Goal: Find specific page/section: Find specific page/section

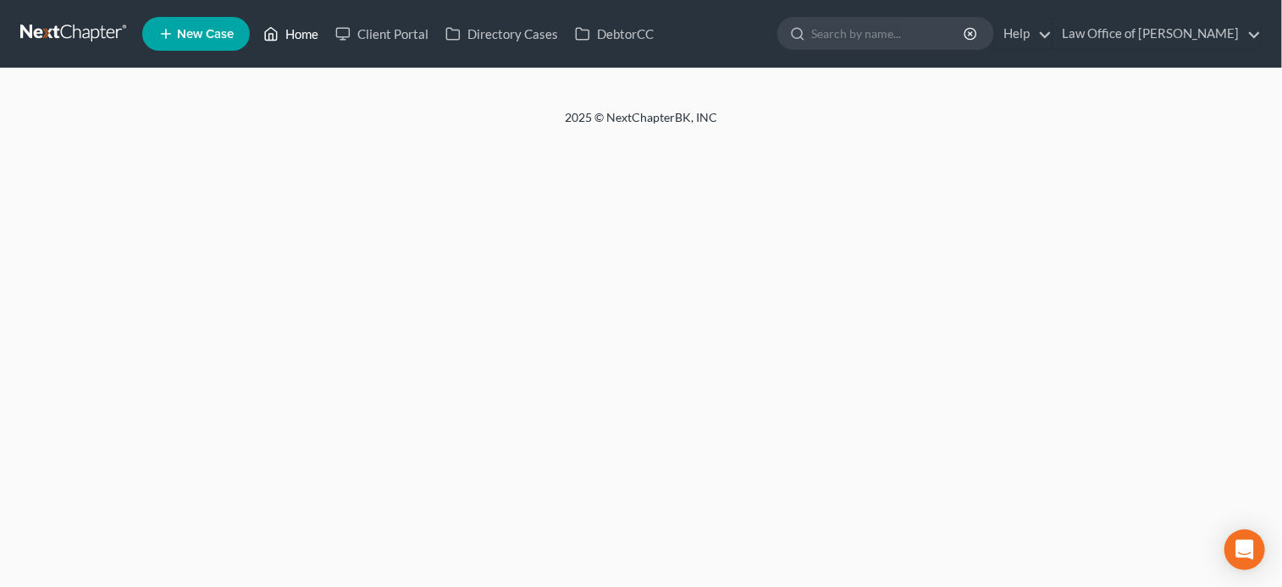
click at [278, 37] on icon at bounding box center [272, 34] width 12 height 13
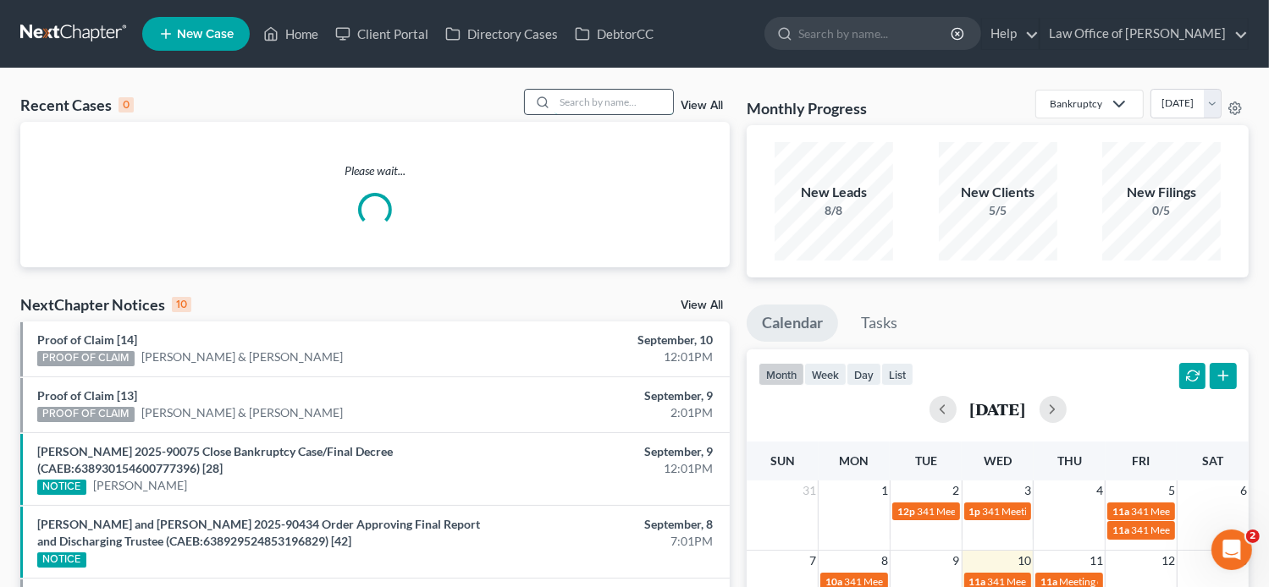
click at [614, 99] on input "search" at bounding box center [613, 102] width 119 height 25
paste input "[PERSON_NAME] 2024 Tax Return"
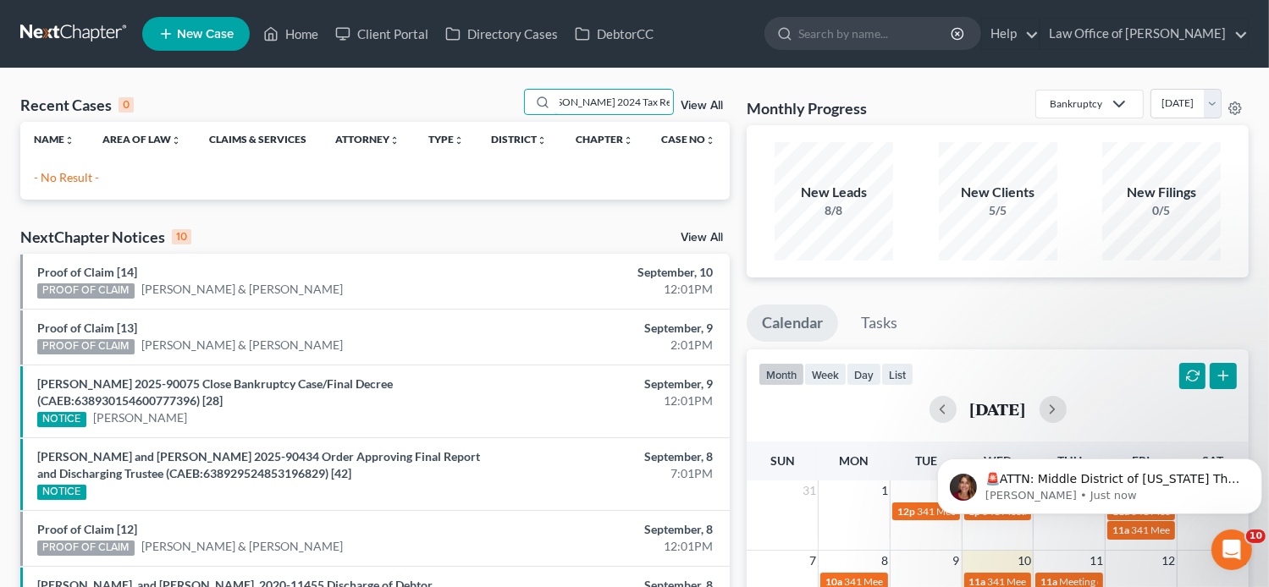
drag, startPoint x: 593, startPoint y: 100, endPoint x: 1076, endPoint y: 157, distance: 486.7
click at [1076, 157] on div "Recent Cases 0 [PERSON_NAME] 2024 Tax Return View All Name unfold_more expand_m…" at bounding box center [634, 523] width 1245 height 869
click at [587, 102] on input "[PERSON_NAME]" at bounding box center [613, 102] width 119 height 25
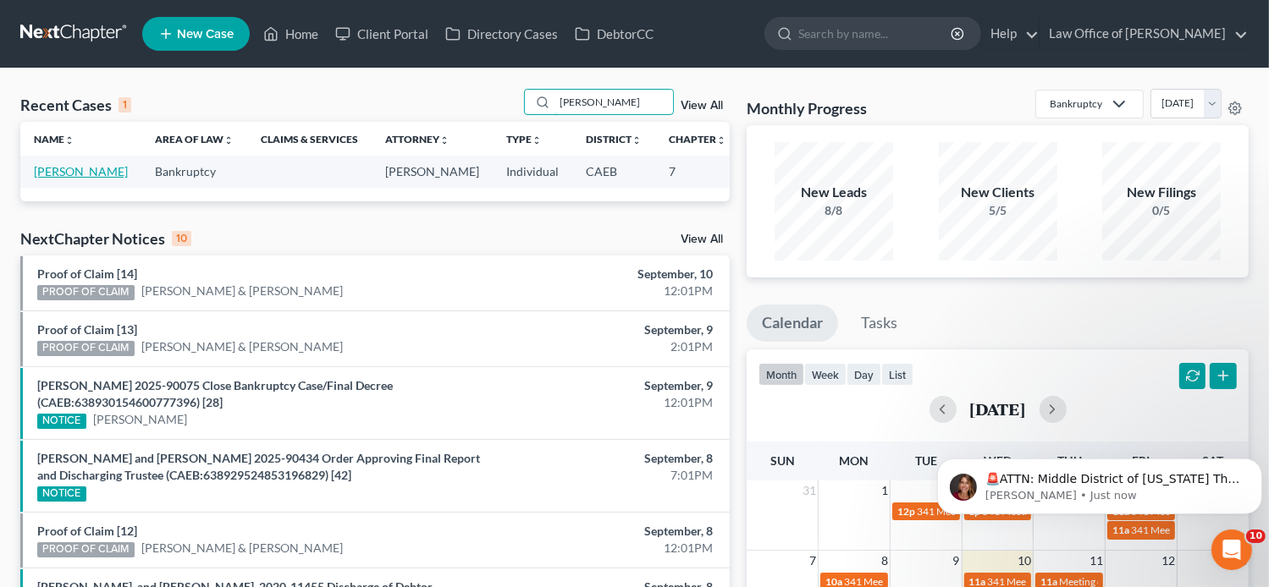
type input "[PERSON_NAME]"
click at [45, 178] on link "[PERSON_NAME]" at bounding box center [81, 171] width 94 height 14
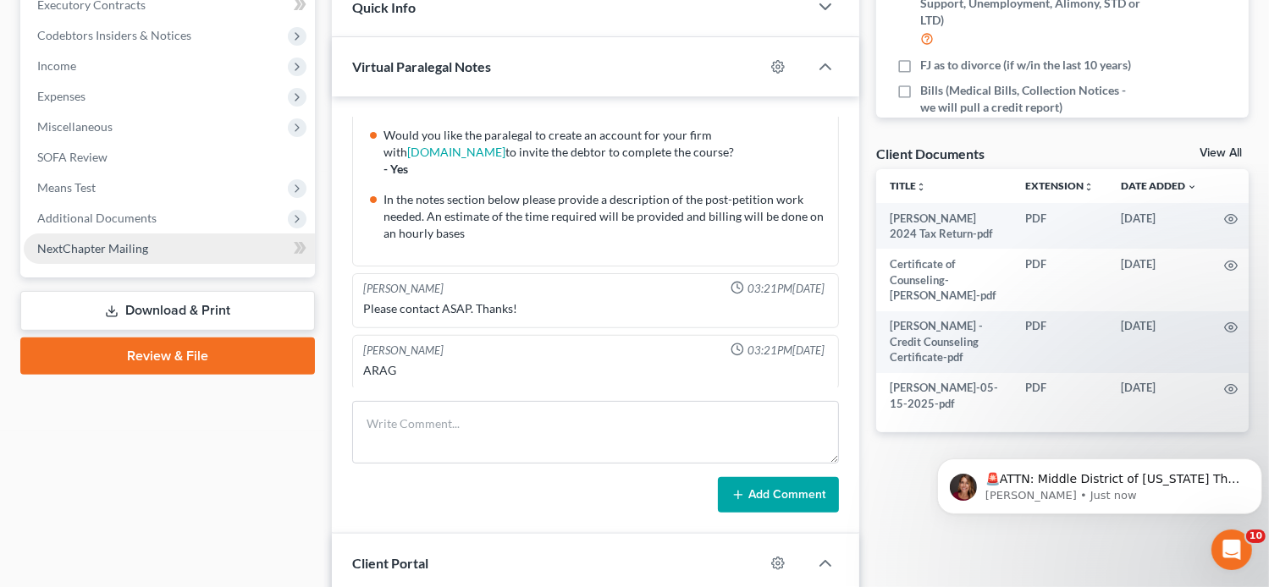
scroll to position [479, 0]
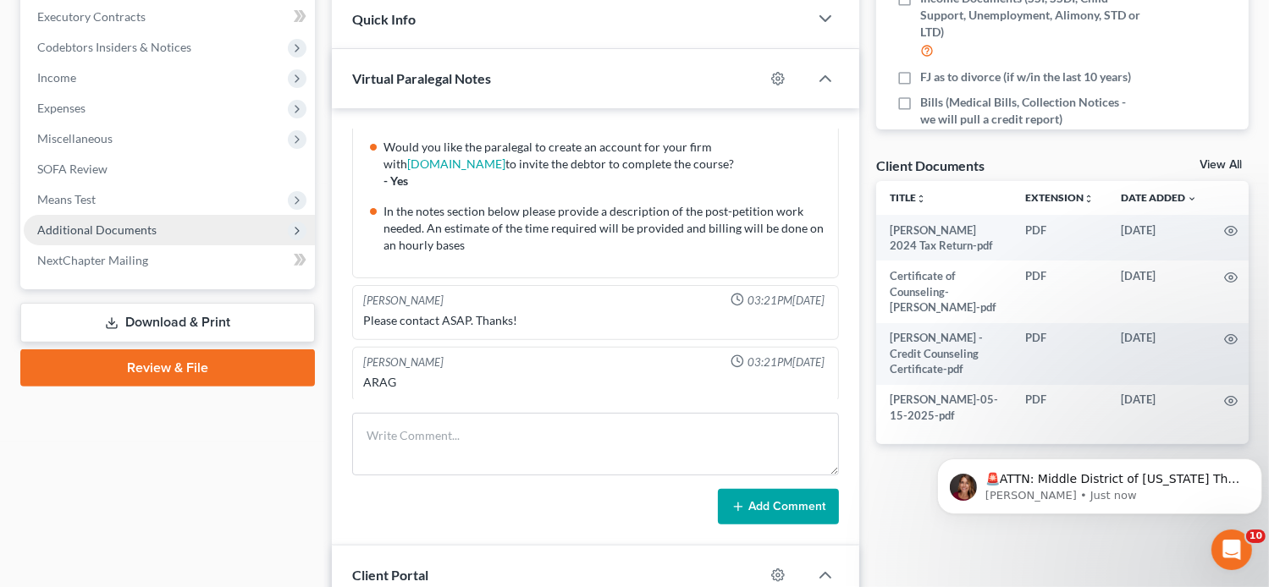
click at [157, 224] on span "Additional Documents" at bounding box center [169, 230] width 291 height 30
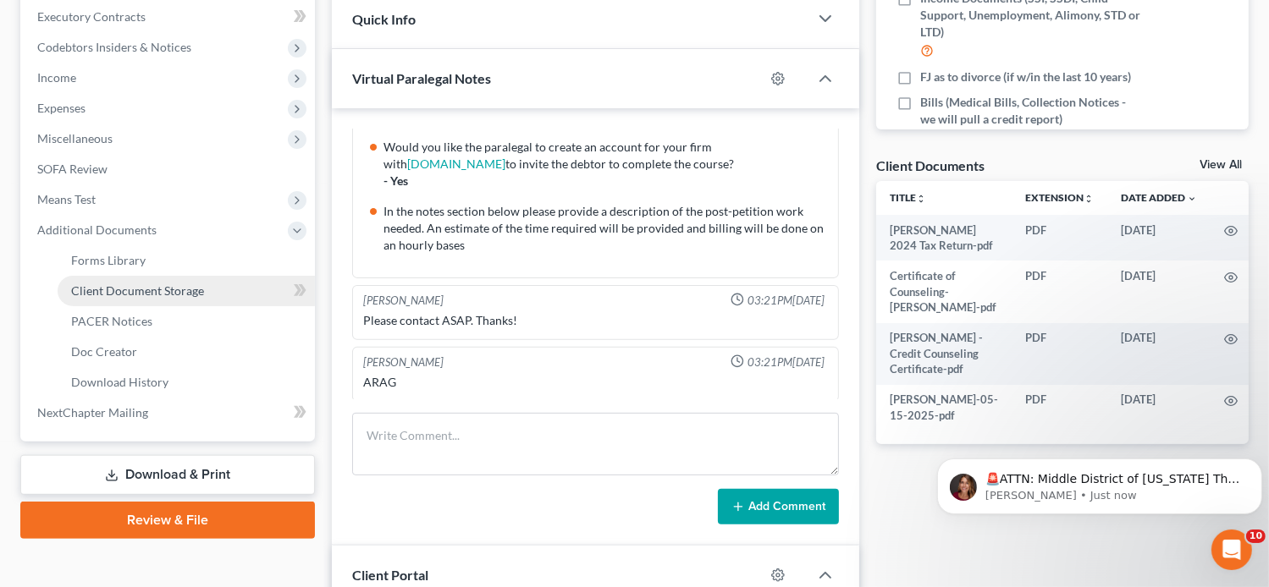
click at [163, 289] on span "Client Document Storage" at bounding box center [137, 291] width 133 height 14
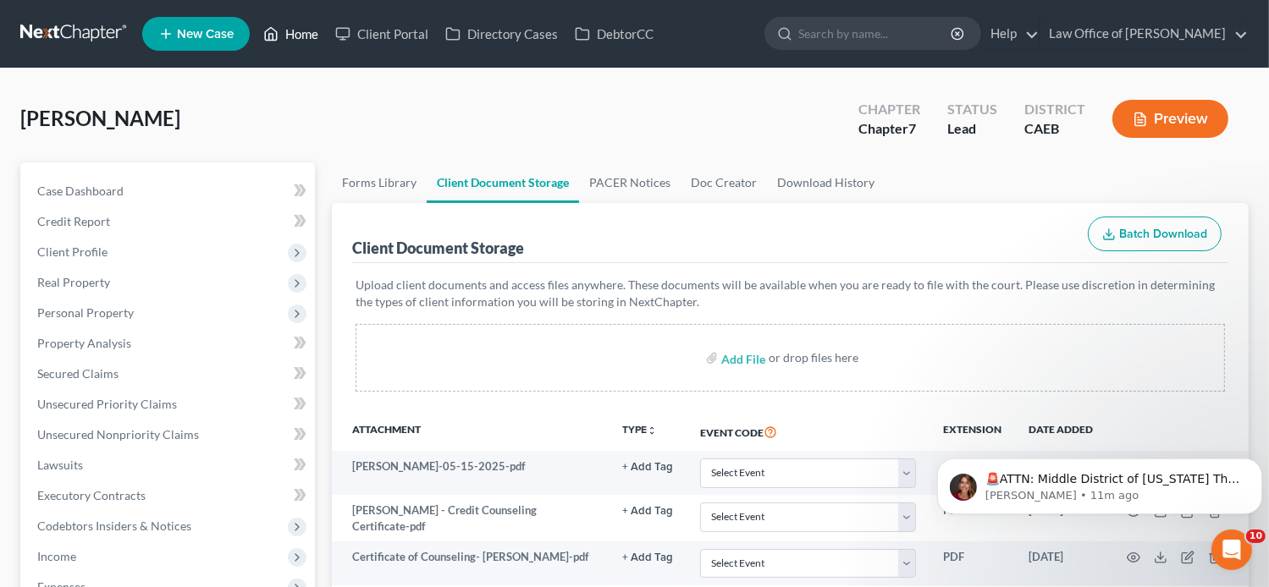
click at [295, 33] on link "Home" at bounding box center [291, 34] width 72 height 30
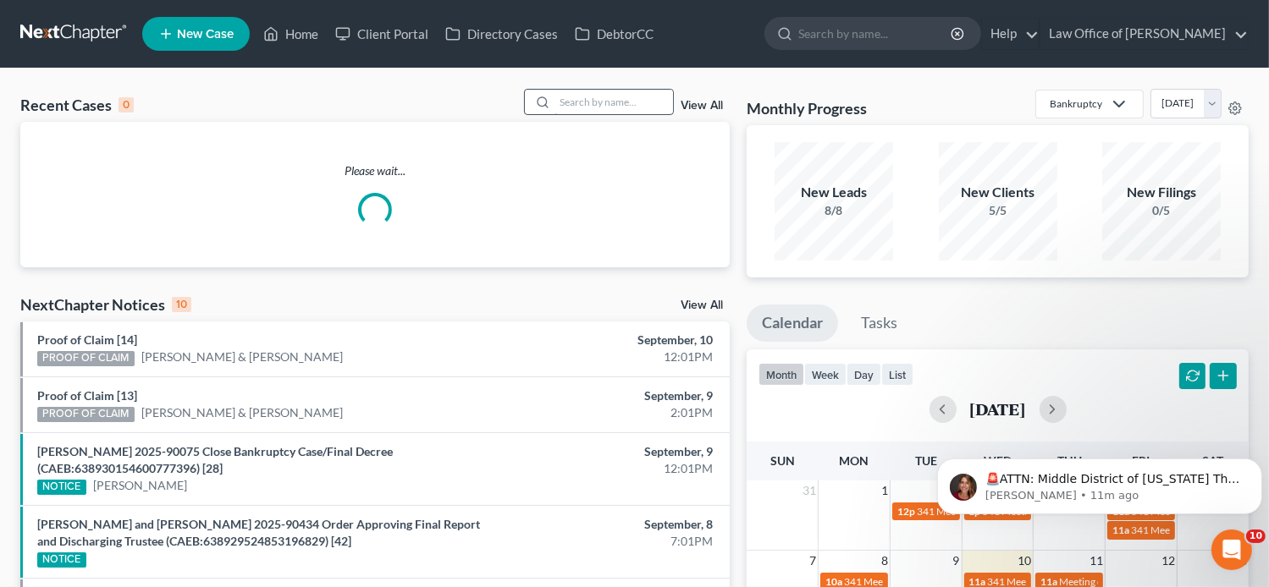
click at [648, 99] on input "search" at bounding box center [613, 102] width 119 height 25
paste input "[PERSON_NAME]"
type input "[PERSON_NAME]"
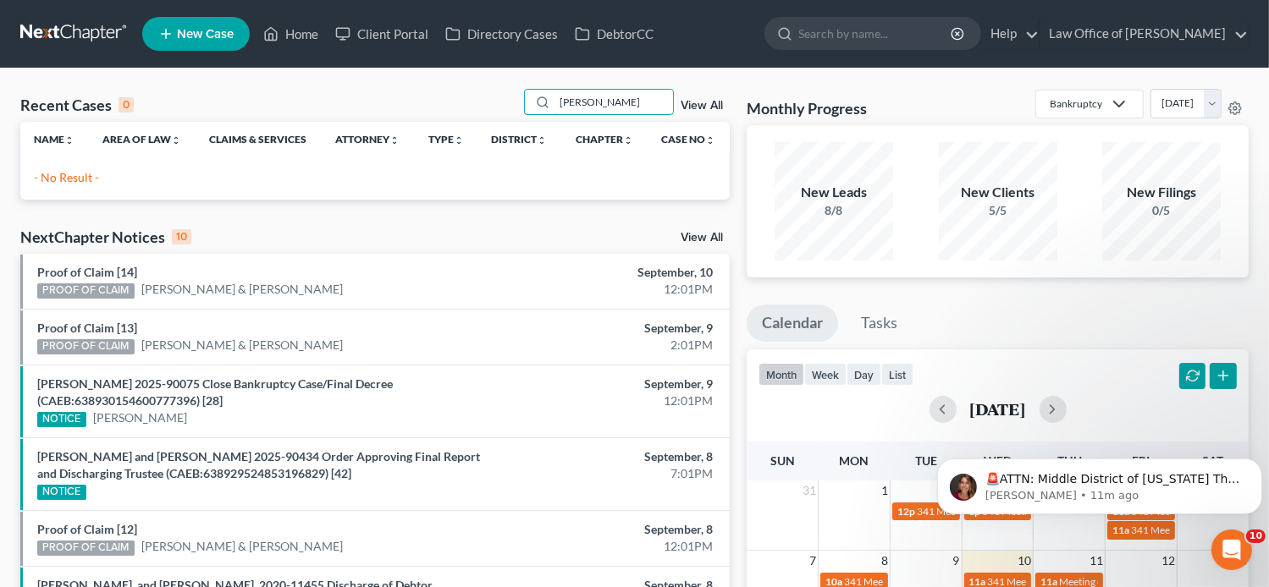
drag, startPoint x: 648, startPoint y: 99, endPoint x: 494, endPoint y: 112, distance: 154.6
click at [494, 112] on div "Recent Cases 0 [PERSON_NAME] View All" at bounding box center [374, 105] width 709 height 33
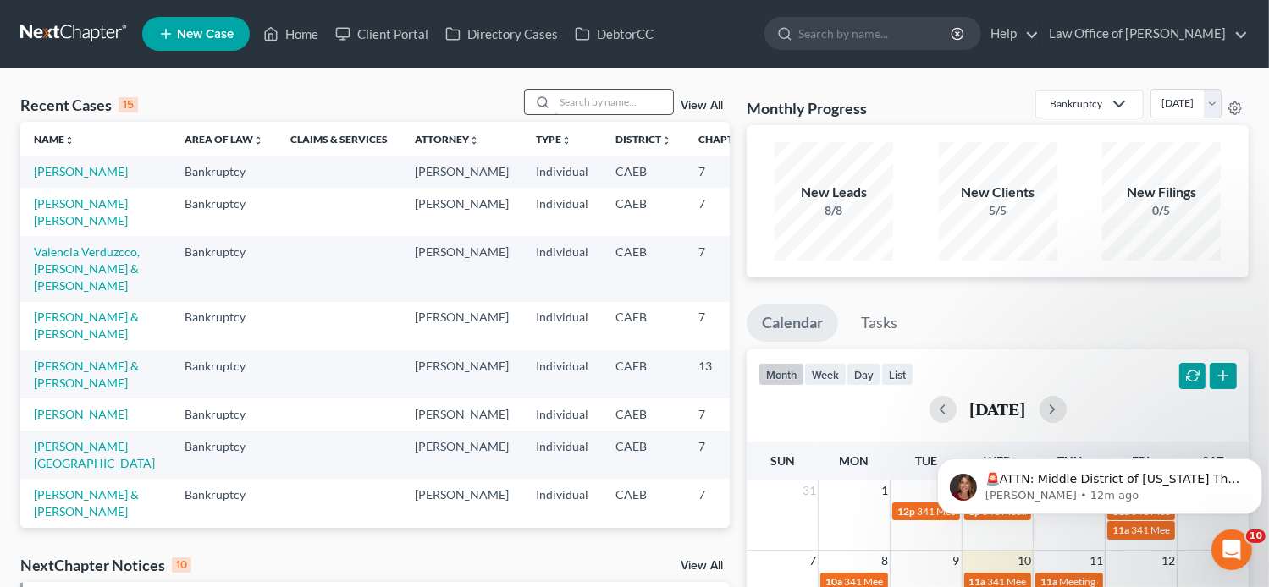
click at [597, 102] on input "search" at bounding box center [613, 102] width 119 height 25
paste input "[PERSON_NAME]"
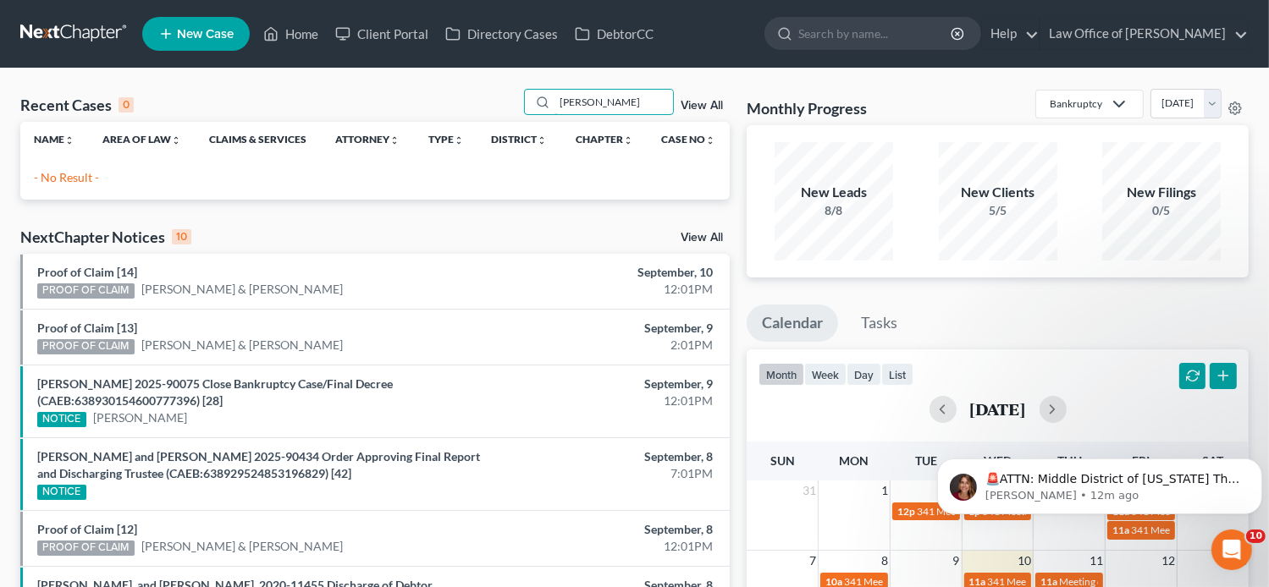
drag, startPoint x: 577, startPoint y: 106, endPoint x: 470, endPoint y: 110, distance: 107.6
click at [470, 110] on div "Recent Cases 0 [PERSON_NAME] View All" at bounding box center [374, 105] width 709 height 33
paste input "Tanakhone"
type input "Tanakhone"
drag, startPoint x: 604, startPoint y: 102, endPoint x: 539, endPoint y: 116, distance: 66.6
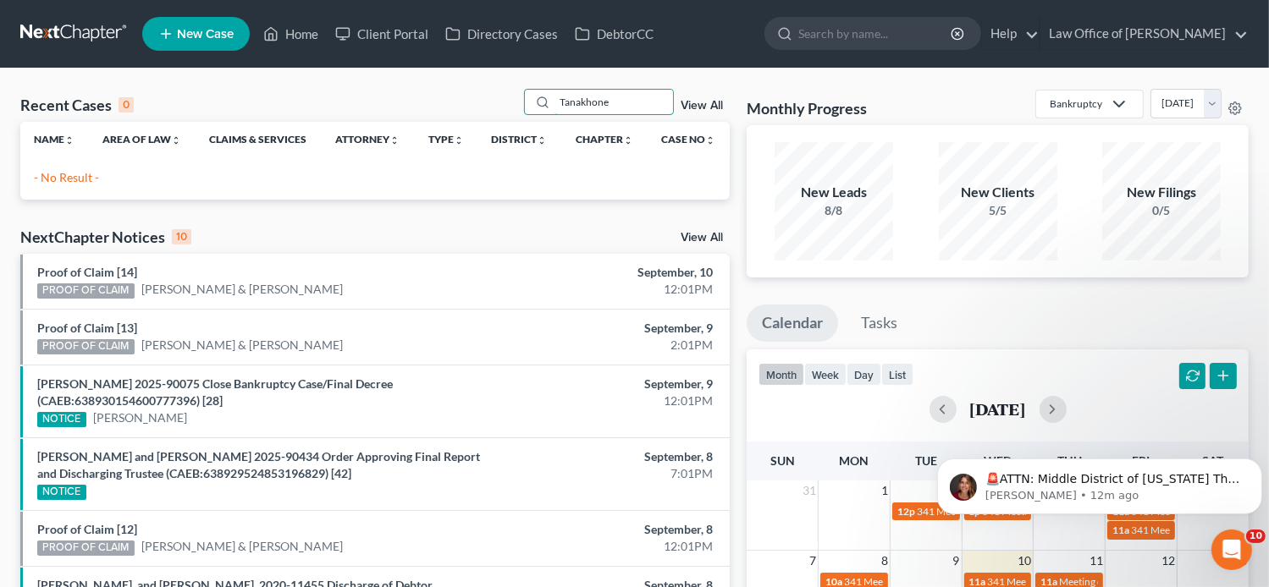
click at [539, 116] on div "Recent Cases 0 Tanakhone View All" at bounding box center [374, 105] width 709 height 33
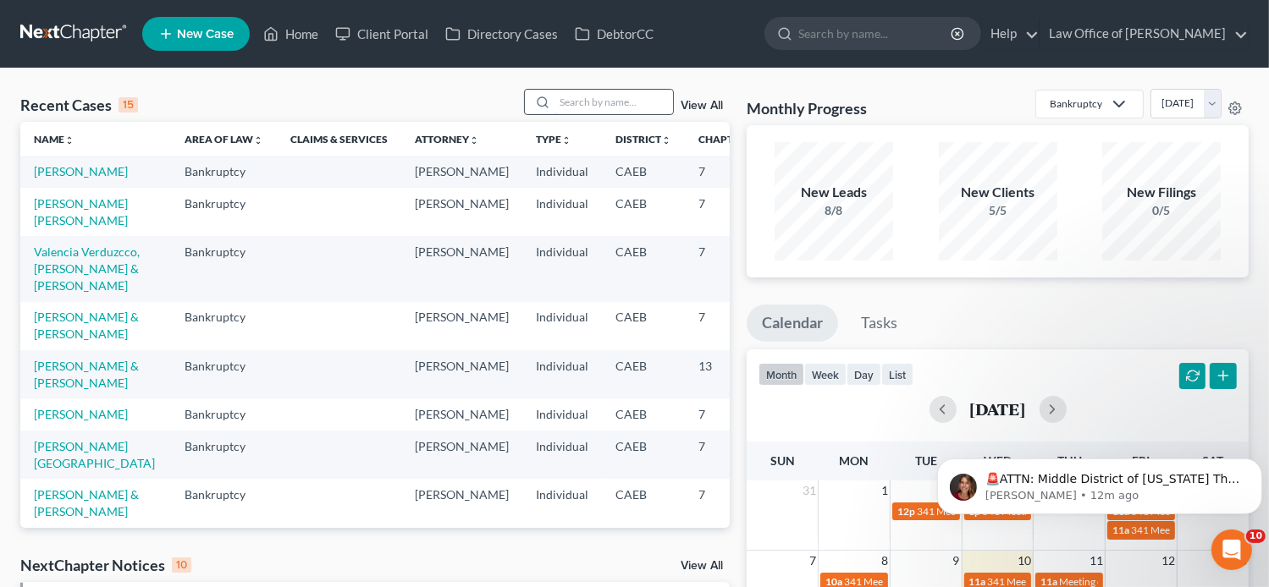
click at [587, 96] on input "search" at bounding box center [613, 102] width 119 height 25
paste input "[PERSON_NAME]"
type input "[PERSON_NAME]"
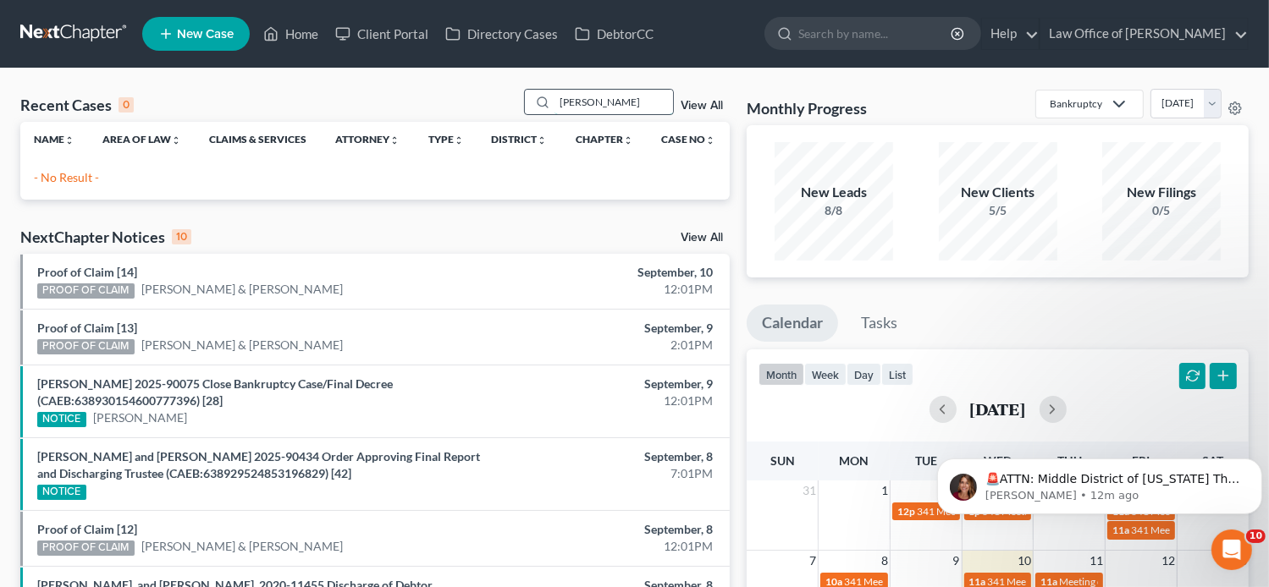
drag, startPoint x: 609, startPoint y: 102, endPoint x: 533, endPoint y: 108, distance: 75.6
click at [533, 108] on div "[PERSON_NAME]" at bounding box center [599, 102] width 151 height 26
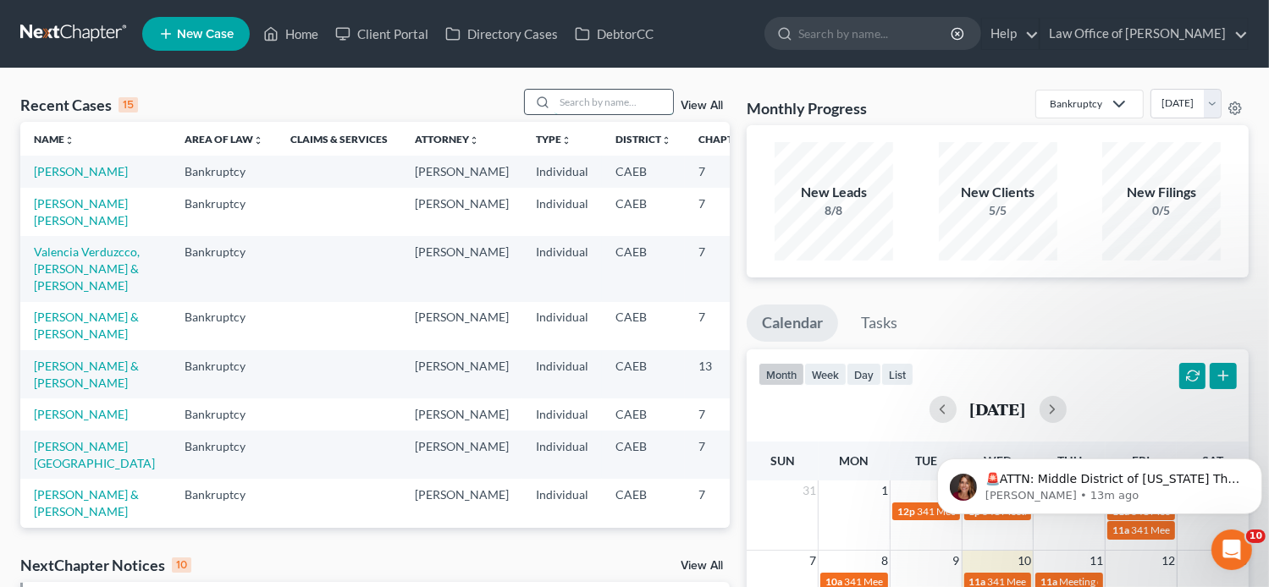
click at [596, 99] on input "search" at bounding box center [613, 102] width 119 height 25
paste input "[PERSON_NAME]"
type input "[PERSON_NAME]"
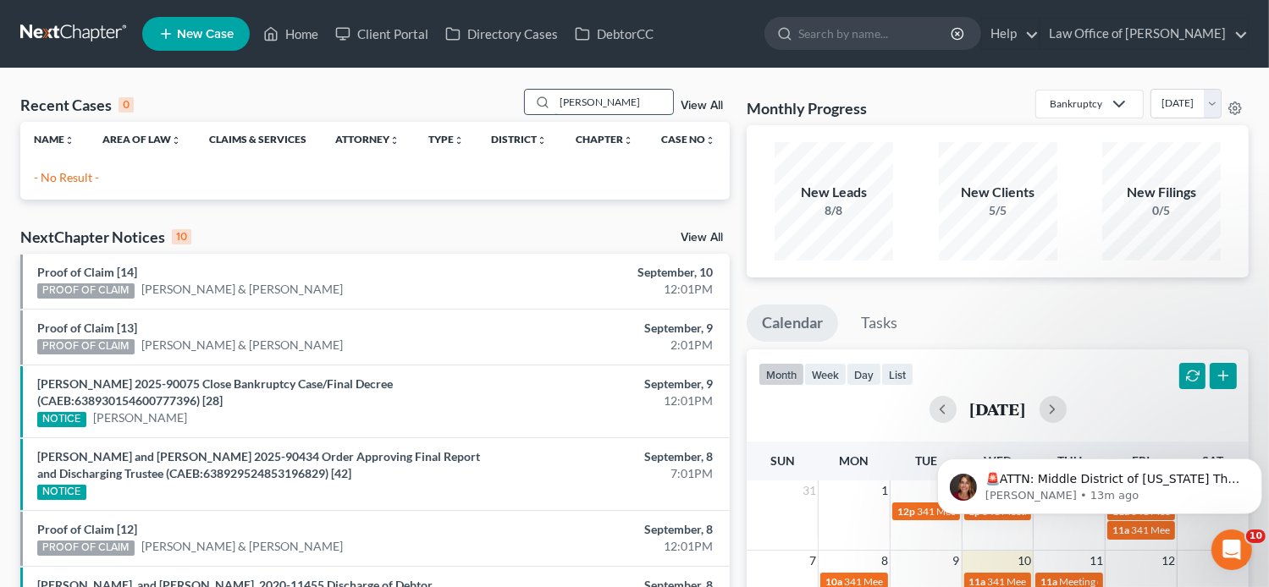
drag, startPoint x: 593, startPoint y: 104, endPoint x: 534, endPoint y: 108, distance: 59.4
click at [534, 108] on div "[PERSON_NAME]" at bounding box center [599, 102] width 151 height 26
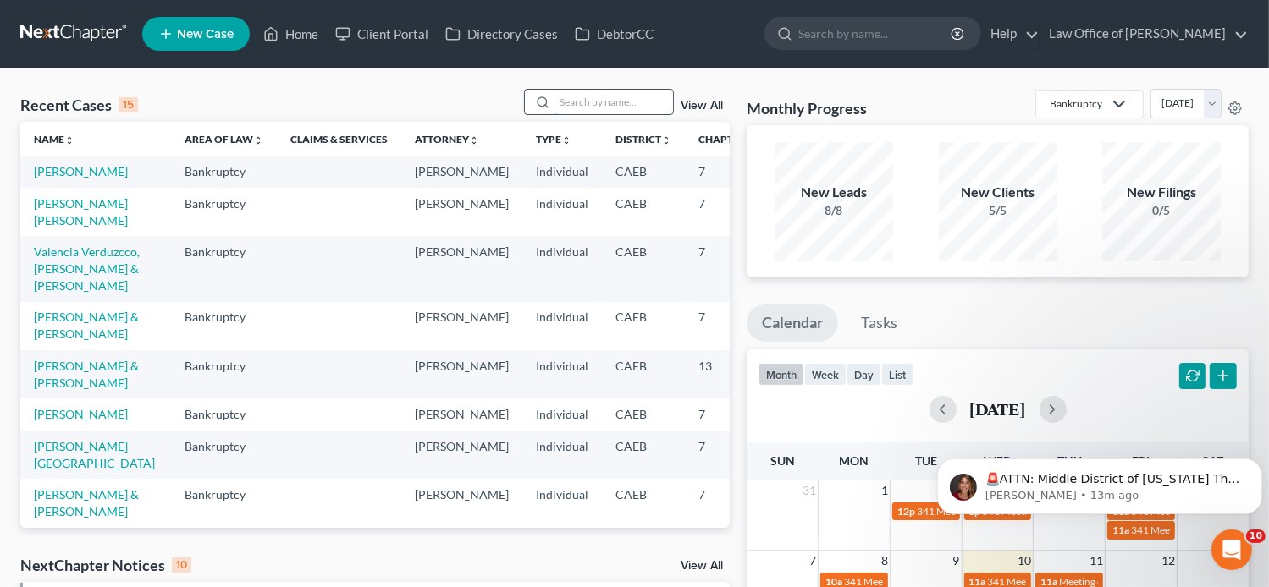
click at [599, 100] on input "search" at bounding box center [613, 102] width 119 height 25
paste input "[PERSON_NAME]"
type input "[PERSON_NAME]"
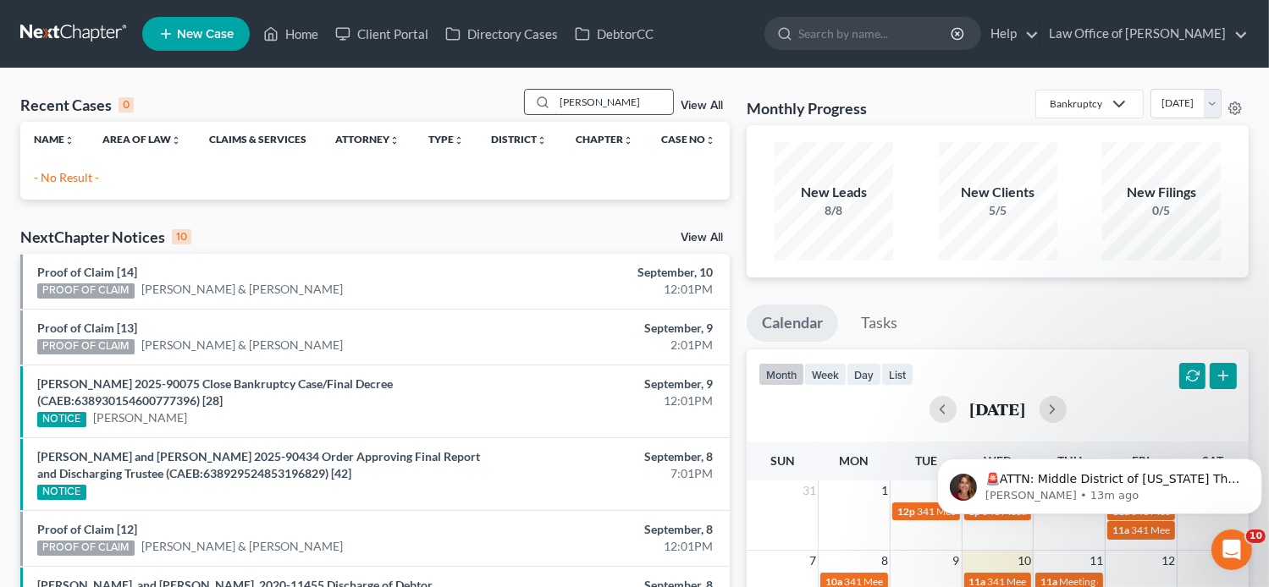
click at [559, 102] on input "[PERSON_NAME]" at bounding box center [613, 102] width 119 height 25
drag, startPoint x: 607, startPoint y: 106, endPoint x: 528, endPoint y: 111, distance: 78.9
click at [528, 111] on div "[PERSON_NAME]" at bounding box center [599, 102] width 151 height 26
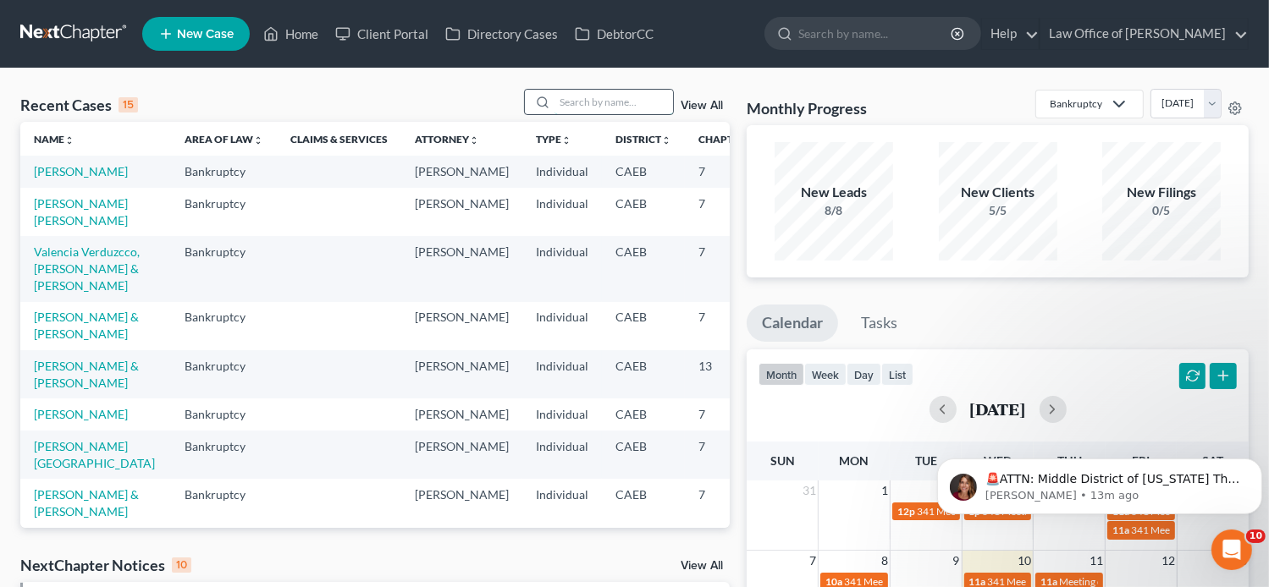
paste input "[PERSON_NAME]"
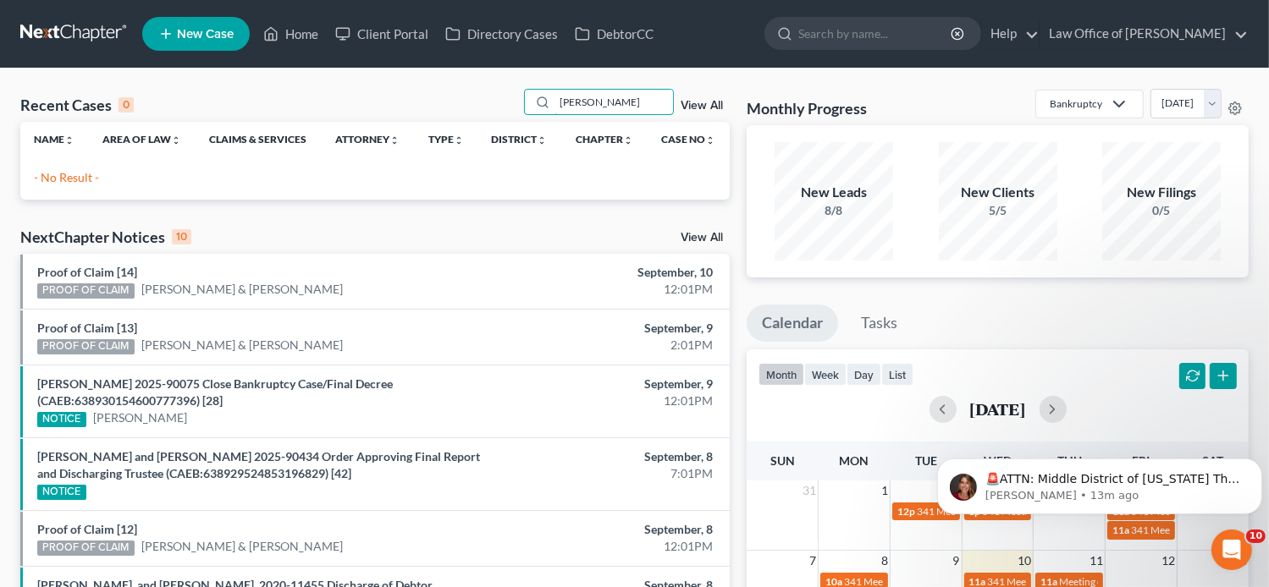
type input "[PERSON_NAME]"
click at [698, 109] on link "View All" at bounding box center [702, 106] width 42 height 12
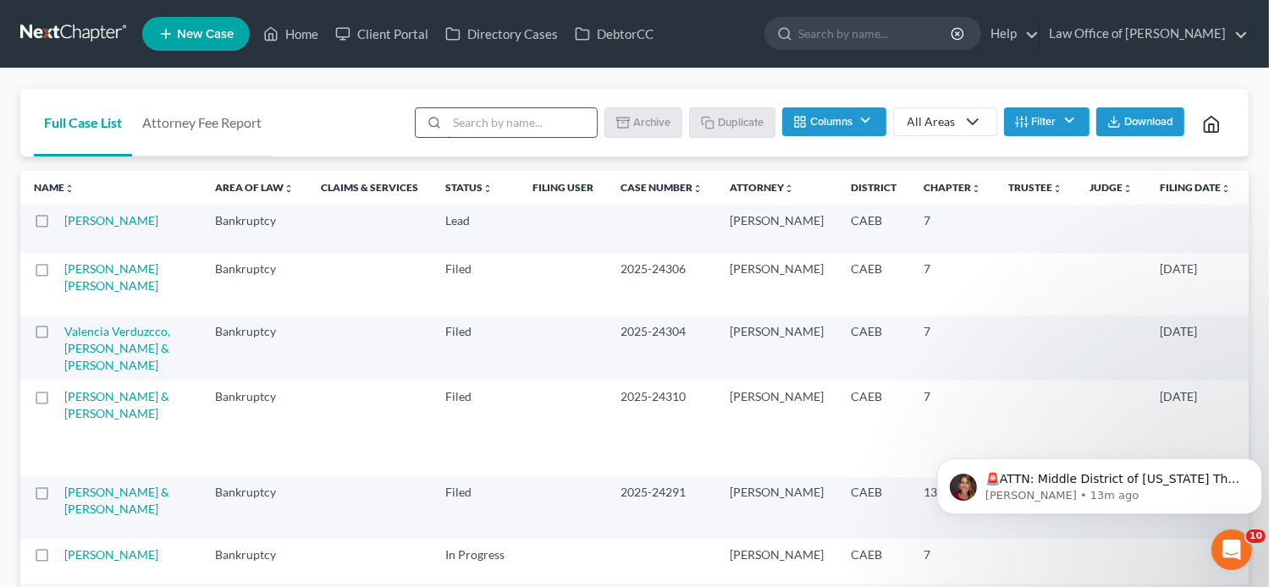
click at [523, 127] on input "search" at bounding box center [522, 122] width 150 height 29
paste input "[PERSON_NAME]"
type input "[PERSON_NAME]"
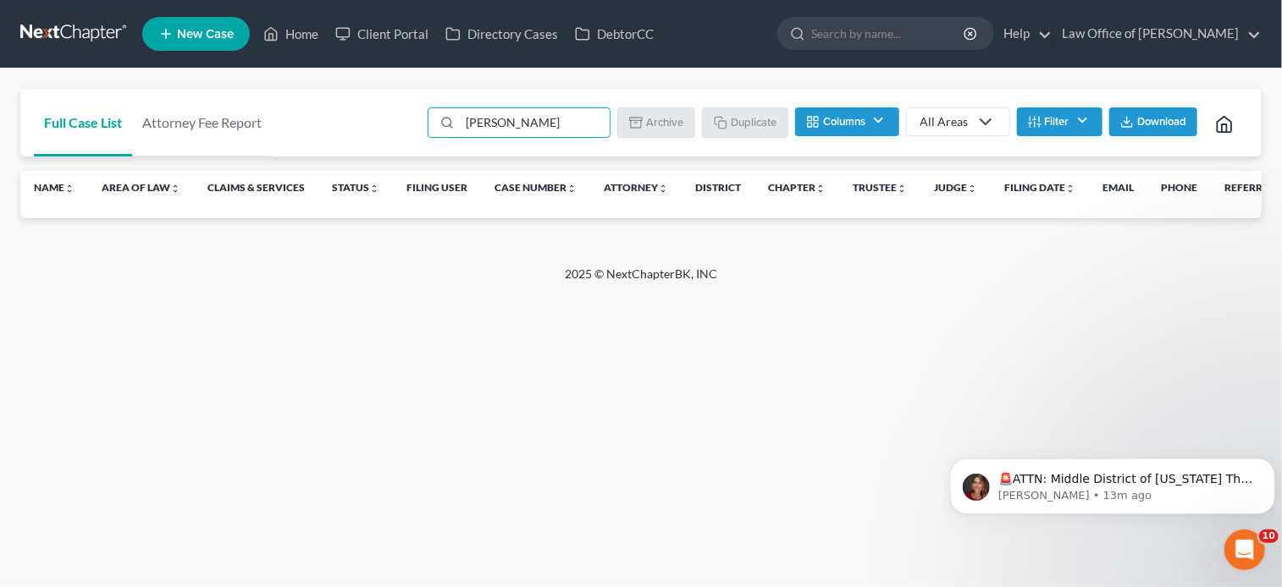
drag, startPoint x: 523, startPoint y: 127, endPoint x: 389, endPoint y: 143, distance: 135.6
click at [389, 143] on div "Full Case List Attorney Fee Report [PERSON_NAME] Batch Download Archive Un-arch…" at bounding box center [640, 123] width 1241 height 69
